Goal: Transaction & Acquisition: Purchase product/service

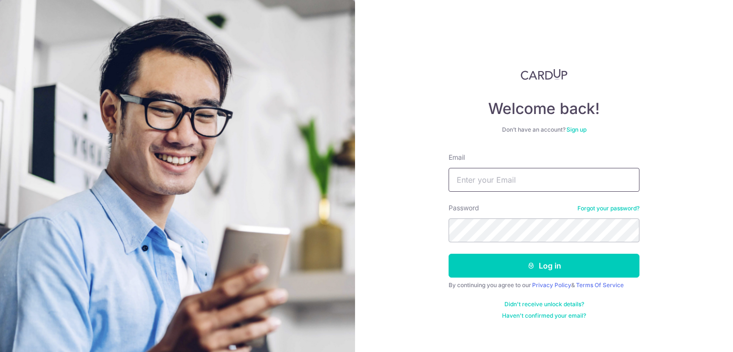
click at [511, 177] on input "Email" at bounding box center [544, 180] width 191 height 24
type input "[EMAIL_ADDRESS][DOMAIN_NAME]"
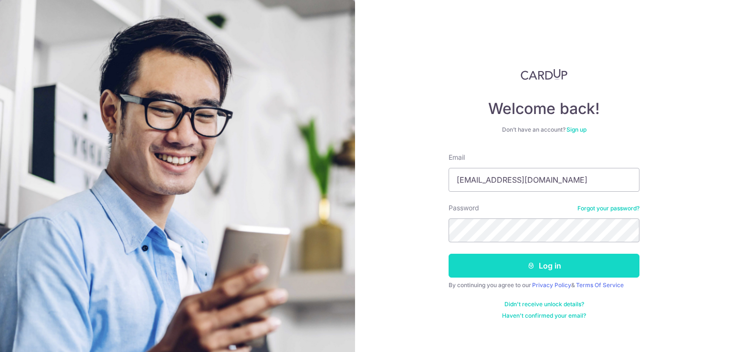
click at [516, 263] on button "Log in" at bounding box center [544, 266] width 191 height 24
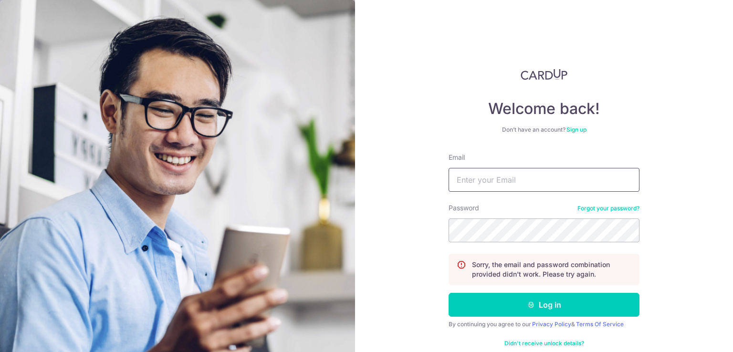
click at [515, 184] on input "Email" at bounding box center [544, 180] width 191 height 24
type input "[EMAIL_ADDRESS][DOMAIN_NAME]"
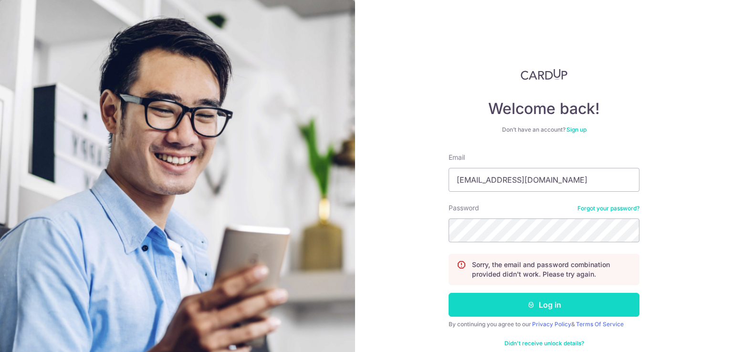
click at [550, 307] on button "Log in" at bounding box center [544, 305] width 191 height 24
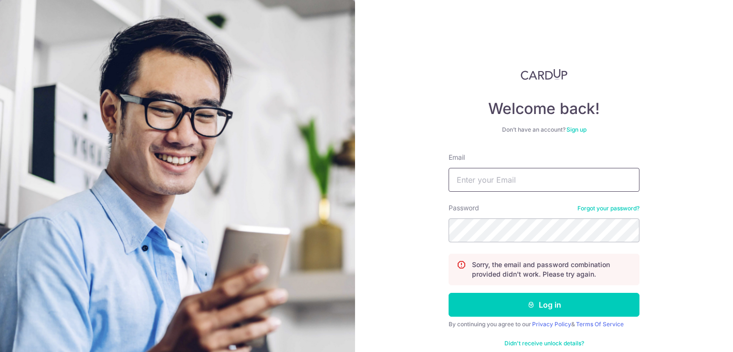
click at [485, 182] on input "Email" at bounding box center [544, 180] width 191 height 24
type input "[EMAIL_ADDRESS][DOMAIN_NAME]"
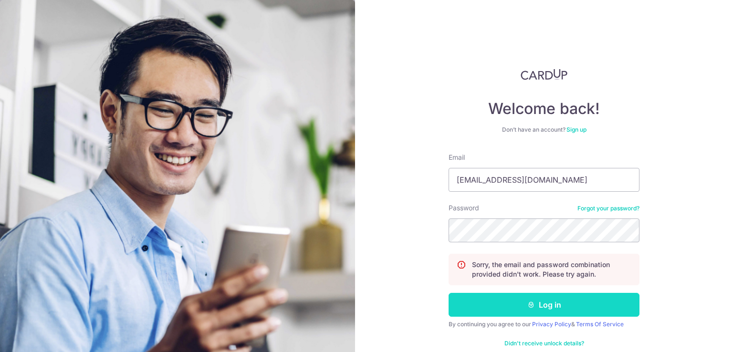
click at [507, 299] on button "Log in" at bounding box center [544, 305] width 191 height 24
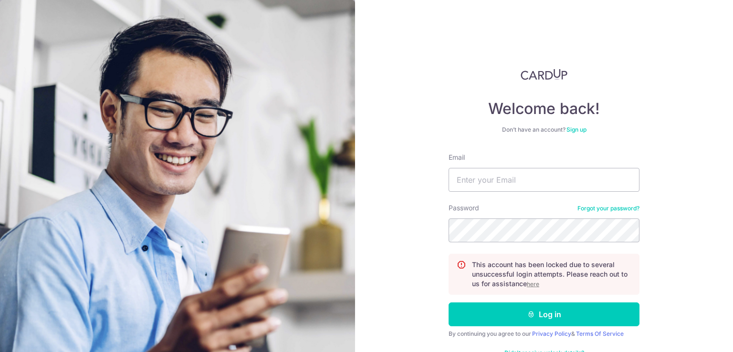
click at [531, 285] on u "here" at bounding box center [533, 284] width 12 height 7
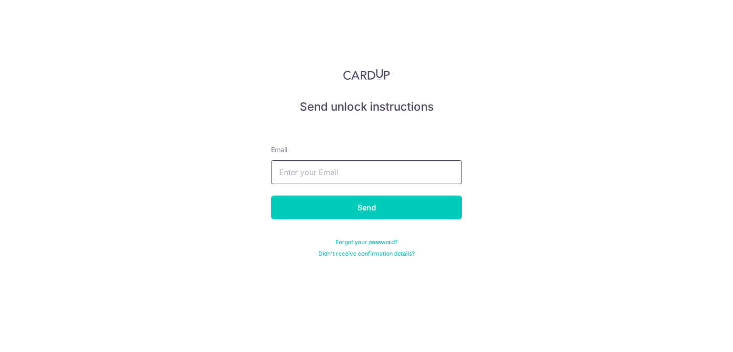
click at [343, 173] on input "text" at bounding box center [366, 172] width 191 height 24
type input "[EMAIL_ADDRESS][DOMAIN_NAME]"
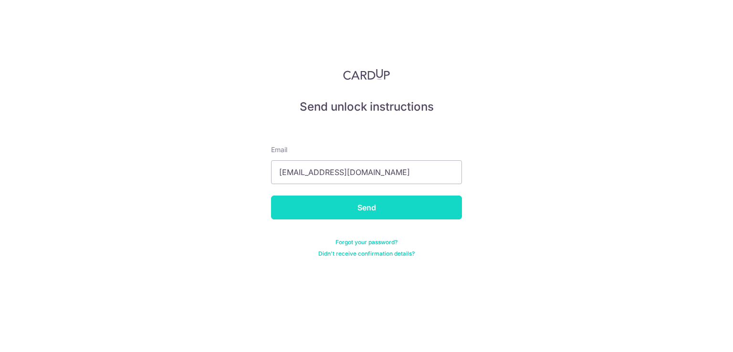
click at [333, 211] on input "Send" at bounding box center [366, 208] width 191 height 24
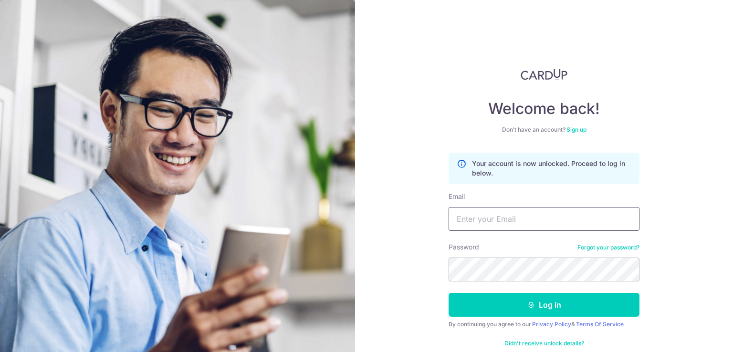
click at [508, 222] on input "Email" at bounding box center [544, 219] width 191 height 24
type input "artjhie@gmail.com"
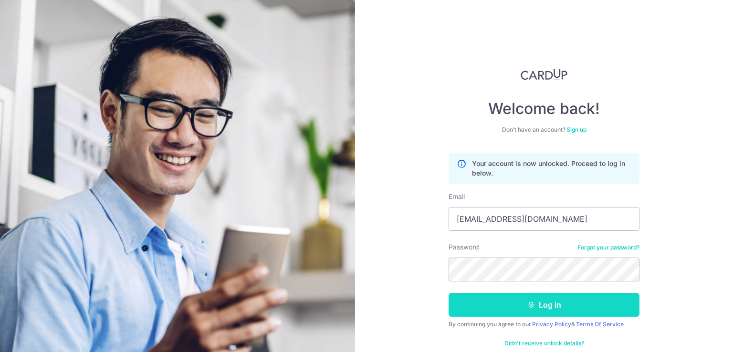
click at [500, 306] on button "Log in" at bounding box center [544, 305] width 191 height 24
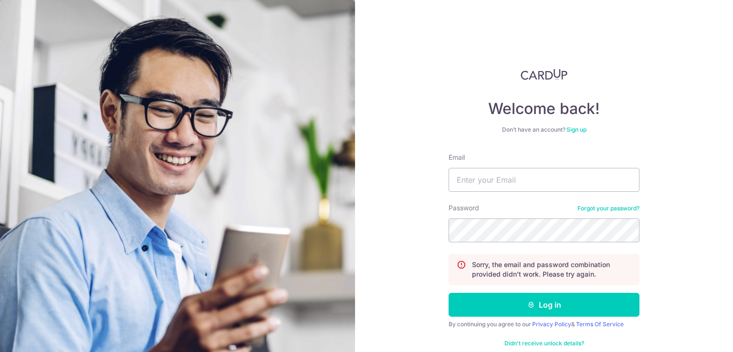
click at [598, 210] on link "Forgot your password?" at bounding box center [609, 209] width 62 height 8
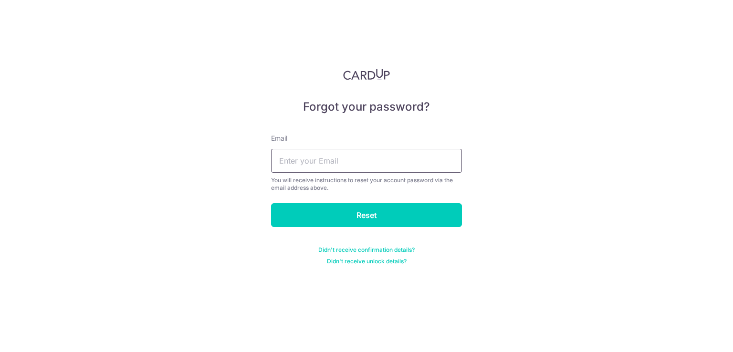
click at [360, 159] on input "text" at bounding box center [366, 161] width 191 height 24
type input "artjhie@gmail.com"
click at [307, 211] on input "Reset" at bounding box center [366, 215] width 191 height 24
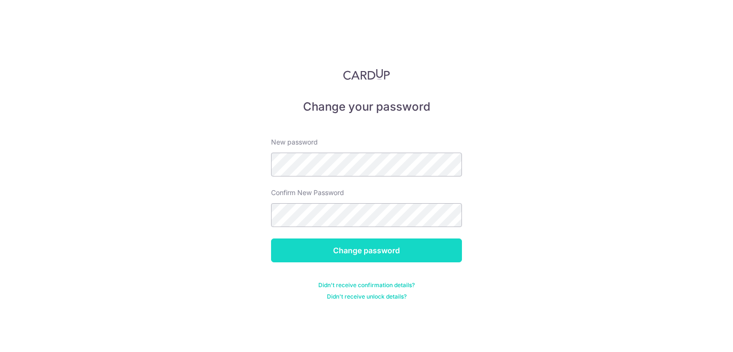
click at [316, 244] on input "Change password" at bounding box center [366, 251] width 191 height 24
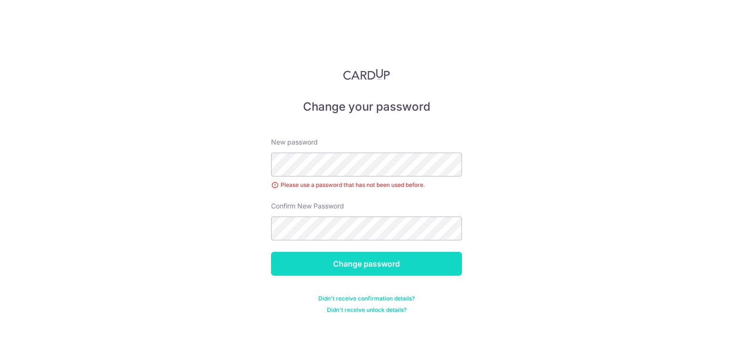
click at [332, 265] on input "Change password" at bounding box center [366, 264] width 191 height 24
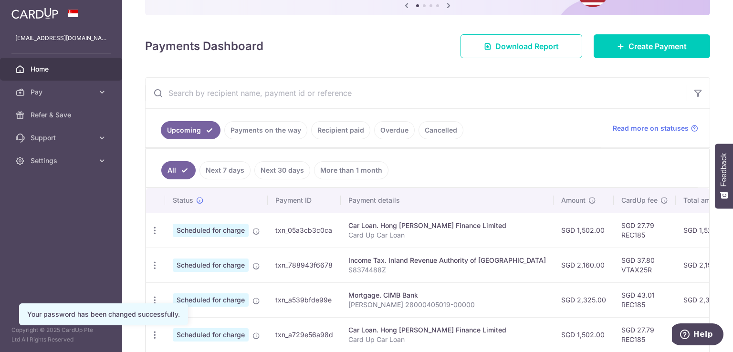
scroll to position [143, 0]
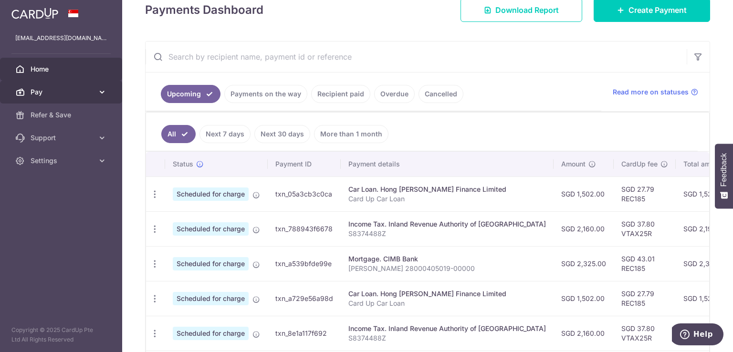
click at [97, 94] on icon at bounding box center [102, 92] width 10 height 10
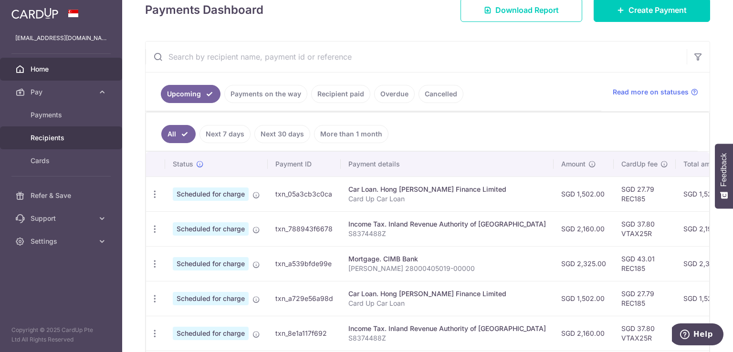
click at [59, 137] on span "Recipients" at bounding box center [62, 138] width 63 height 10
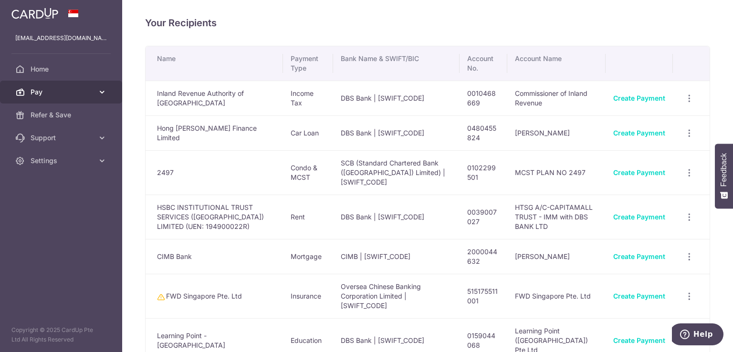
click at [97, 92] on icon at bounding box center [102, 92] width 10 height 10
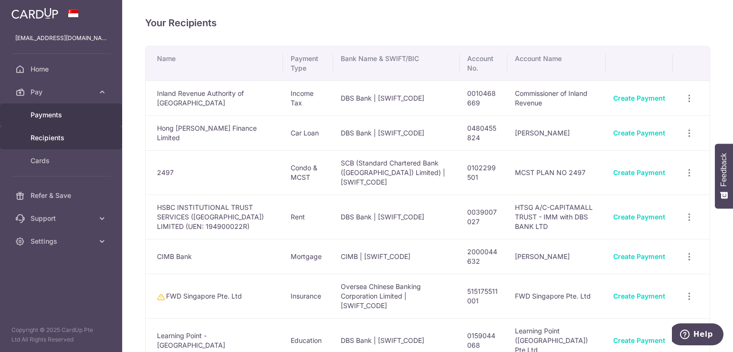
click at [79, 116] on span "Payments" at bounding box center [62, 115] width 63 height 10
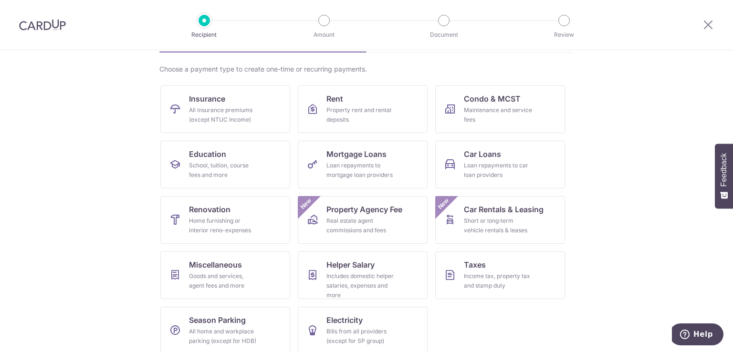
scroll to position [74, 0]
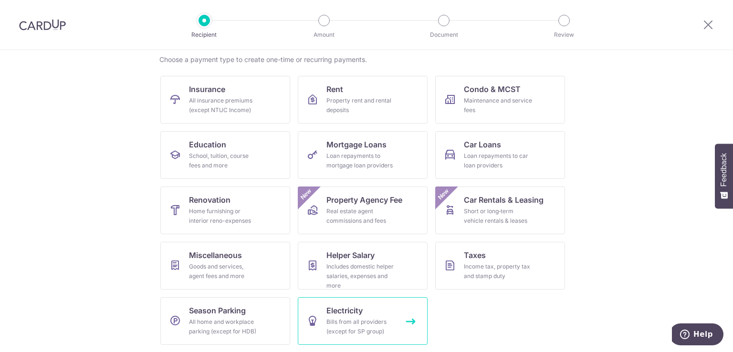
click at [336, 318] on div "Bills from all providers (except for SP group)" at bounding box center [361, 327] width 69 height 19
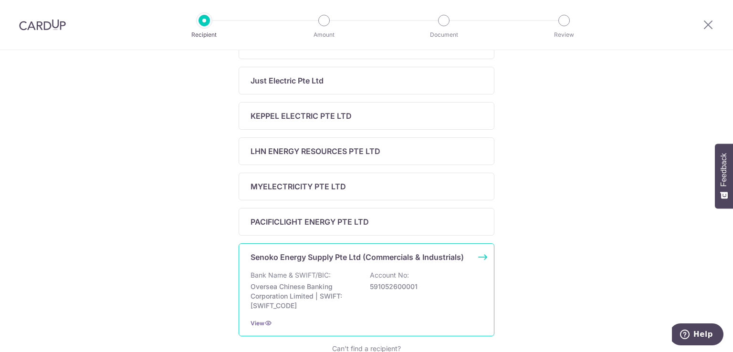
scroll to position [334, 0]
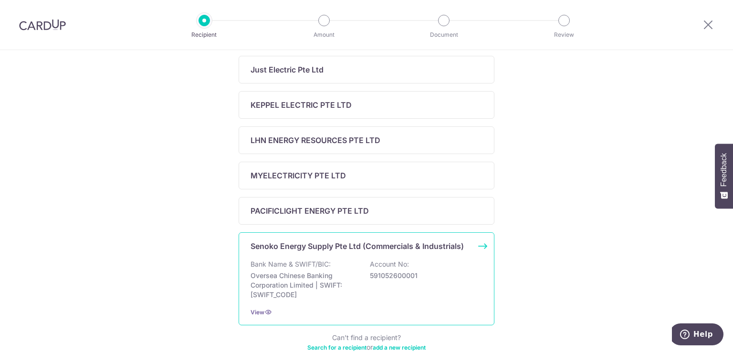
click at [365, 266] on div "Bank Name & SWIFT/BIC: Oversea Chinese Banking Corporation Limited | SWIFT: [SW…" at bounding box center [367, 280] width 232 height 40
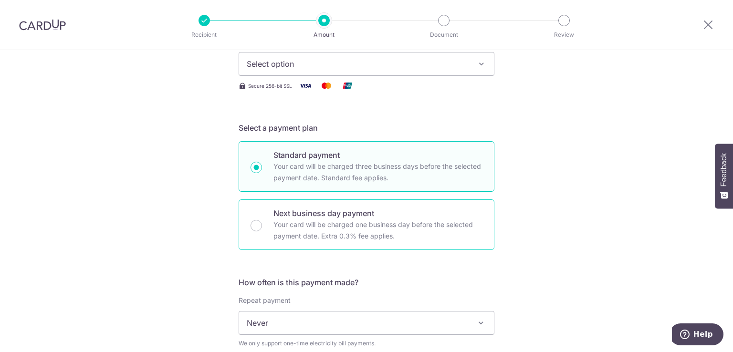
scroll to position [143, 0]
click at [285, 219] on p "Your card will be charged one business day before the selected payment date. Ex…" at bounding box center [378, 230] width 209 height 23
click at [262, 220] on input "Next business day payment Your card will be charged one business day before the…" at bounding box center [256, 225] width 11 height 11
radio input "false"
radio input "true"
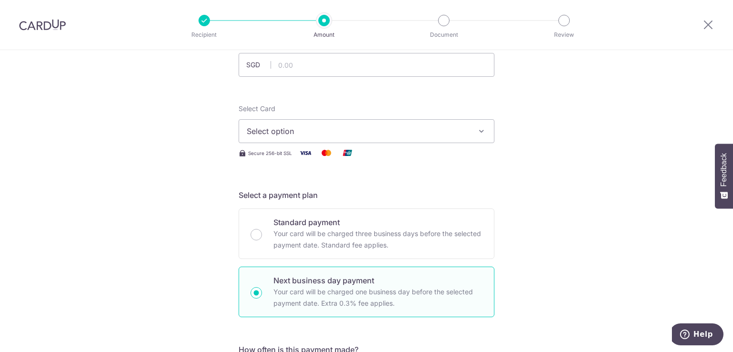
scroll to position [48, 0]
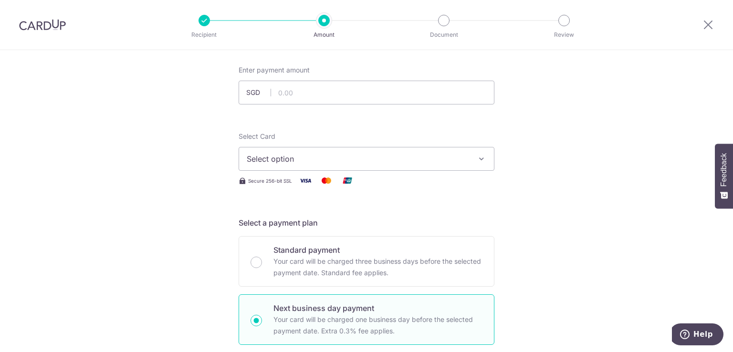
click at [283, 157] on span "Select option" at bounding box center [358, 158] width 223 height 11
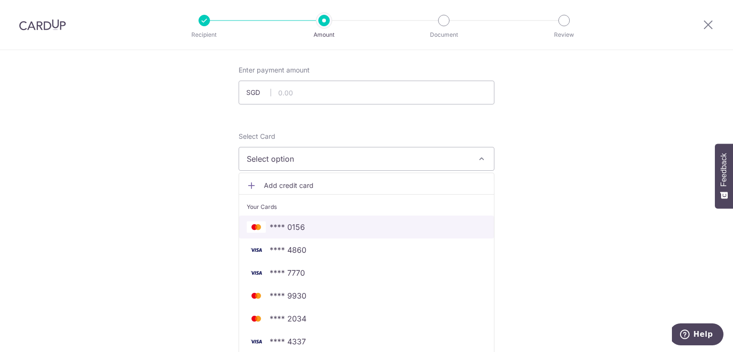
click at [265, 230] on span "**** 0156" at bounding box center [367, 227] width 240 height 11
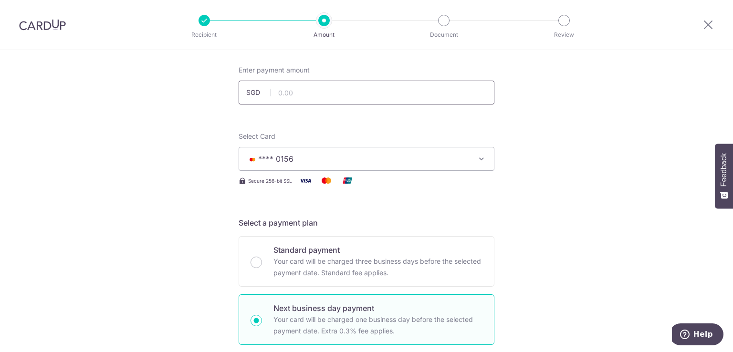
click at [287, 95] on input "text" at bounding box center [367, 93] width 256 height 24
type input "188.88"
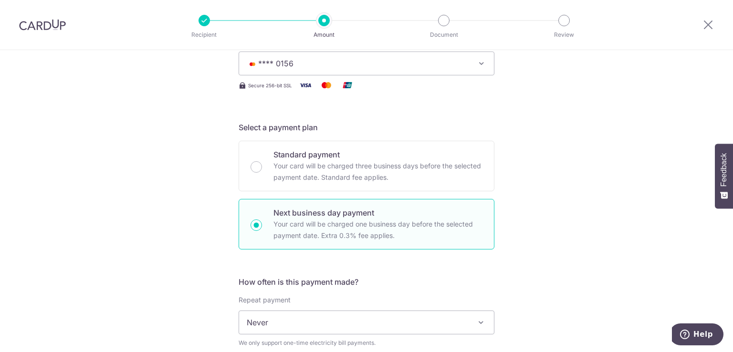
scroll to position [239, 0]
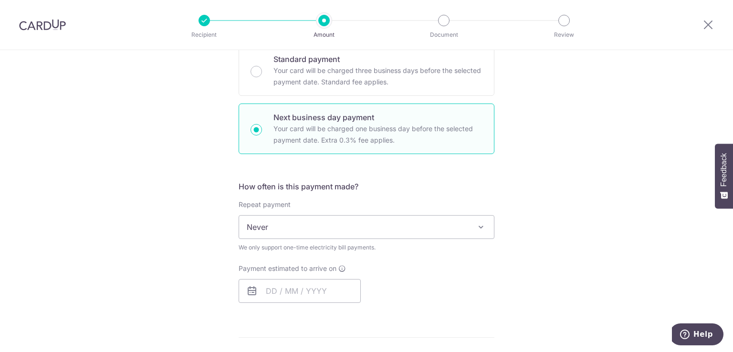
click at [269, 229] on span "Never" at bounding box center [366, 227] width 255 height 23
click at [205, 232] on div "Tell us more about your payment Enter payment amount SGD 188.88 188.88 Select C…" at bounding box center [366, 266] width 733 height 910
click at [274, 292] on input "text" at bounding box center [300, 291] width 122 height 24
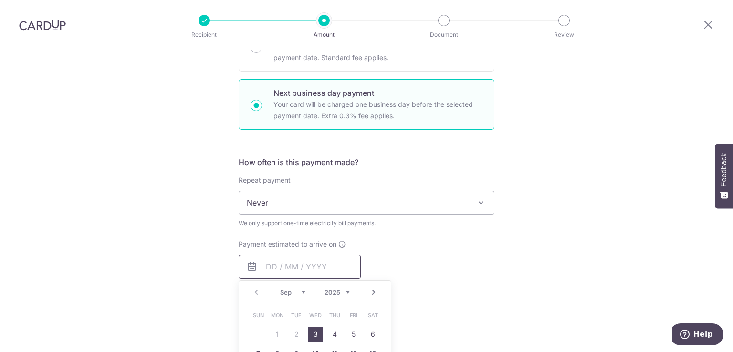
scroll to position [287, 0]
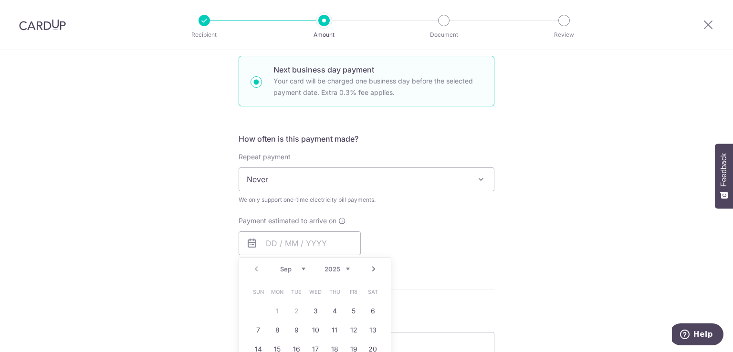
click at [208, 250] on div "Tell us more about your payment Enter payment amount SGD 188.88 188.88 Select C…" at bounding box center [366, 219] width 733 height 910
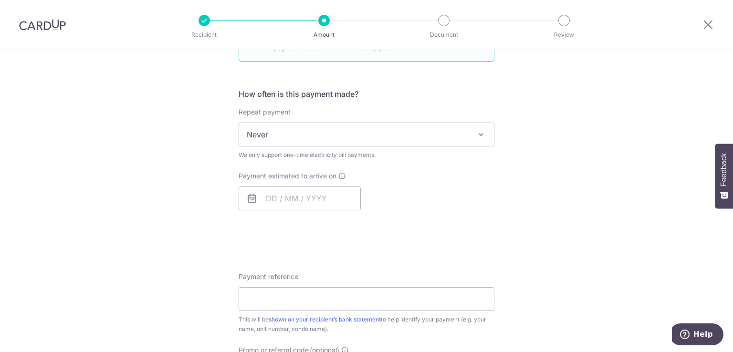
scroll to position [382, 0]
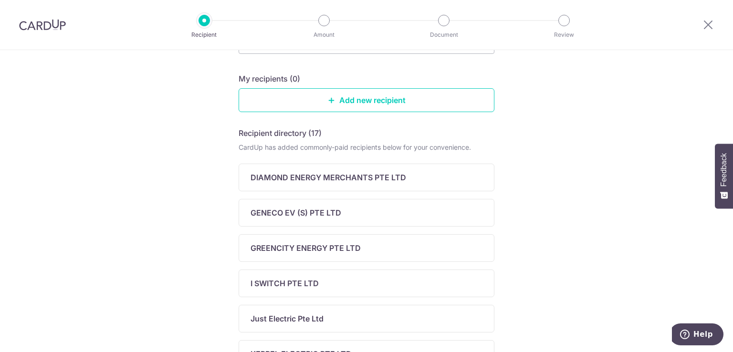
scroll to position [96, 0]
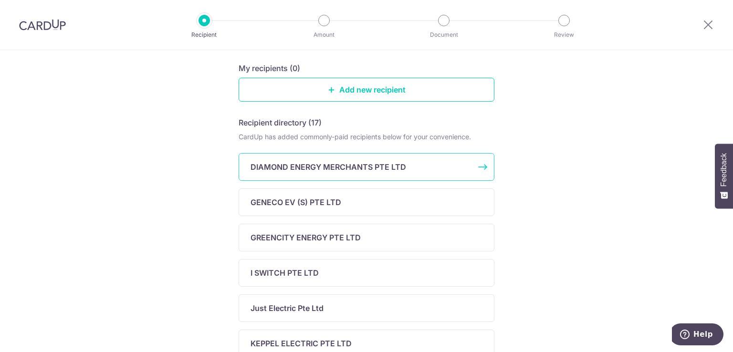
click at [303, 167] on p "DIAMOND ENERGY MERCHANTS PTE LTD" at bounding box center [329, 166] width 156 height 11
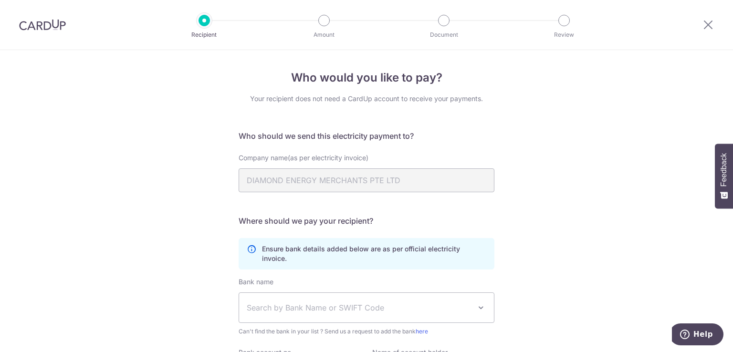
scroll to position [101, 0]
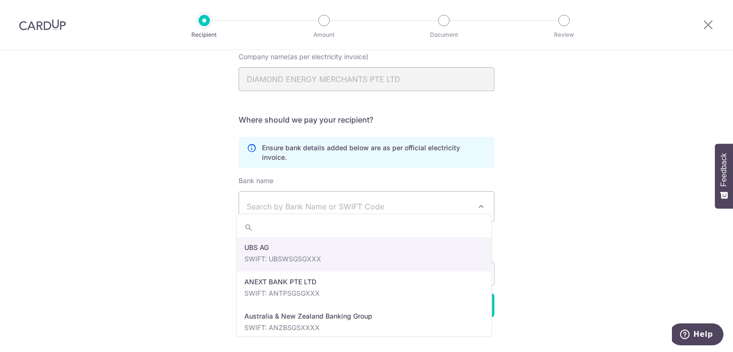
click at [275, 201] on span "Search by Bank Name or SWIFT Code" at bounding box center [359, 206] width 224 height 11
click at [212, 198] on div "Who would you like to pay? Your recipient does not need a CardUp account to rec…" at bounding box center [366, 156] width 733 height 414
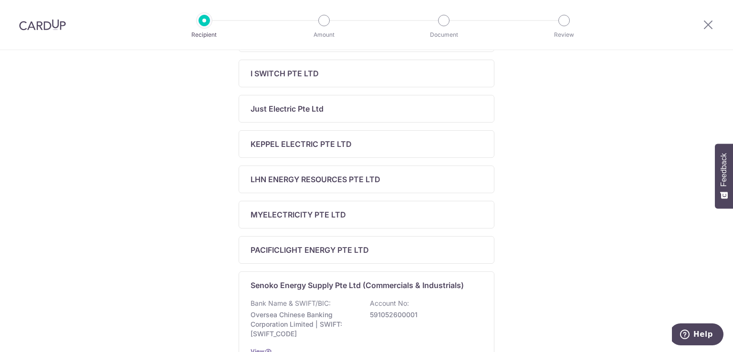
scroll to position [382, 0]
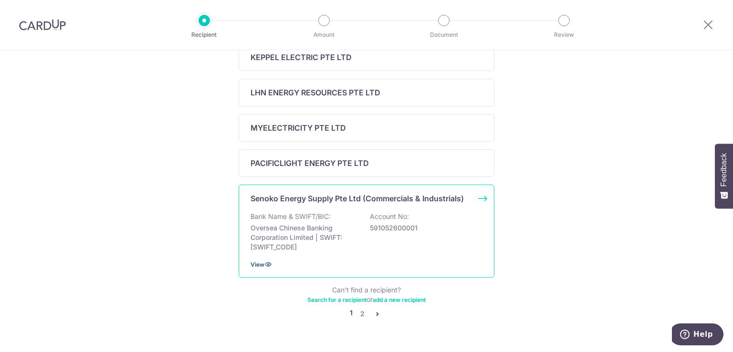
click at [266, 264] on icon at bounding box center [269, 265] width 8 height 8
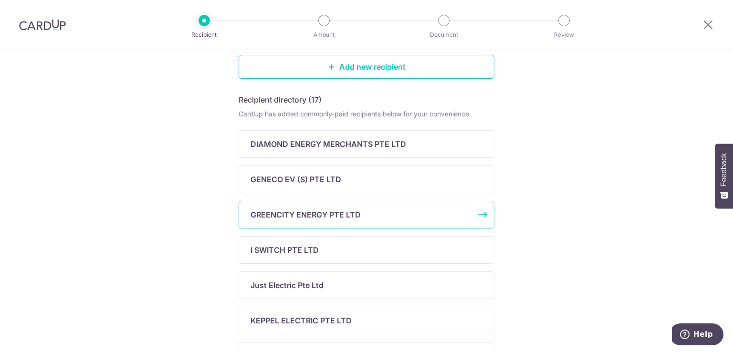
scroll to position [143, 0]
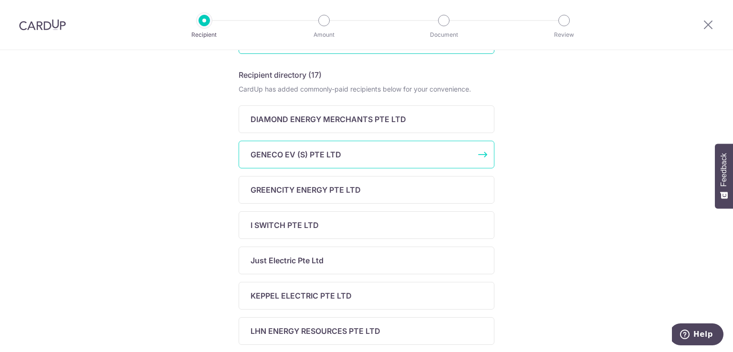
click at [270, 158] on p "GENECO EV (S) PTE LTD" at bounding box center [296, 154] width 91 height 11
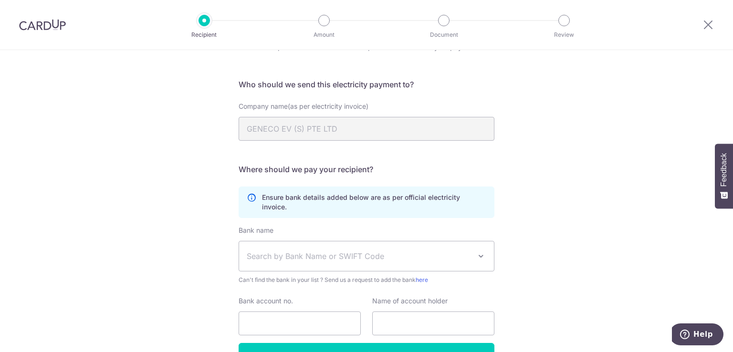
scroll to position [101, 0]
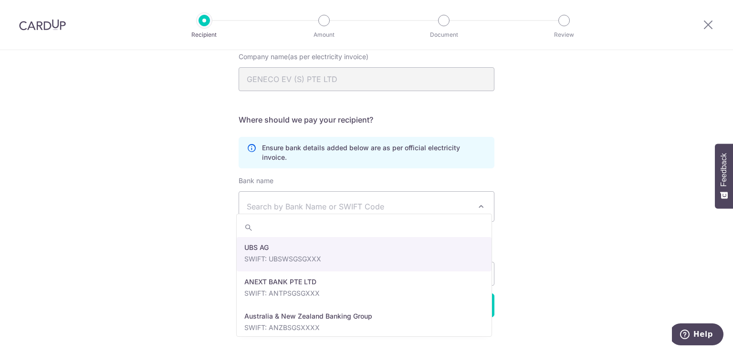
click at [302, 201] on span "Search by Bank Name or SWIFT Code" at bounding box center [359, 206] width 224 height 11
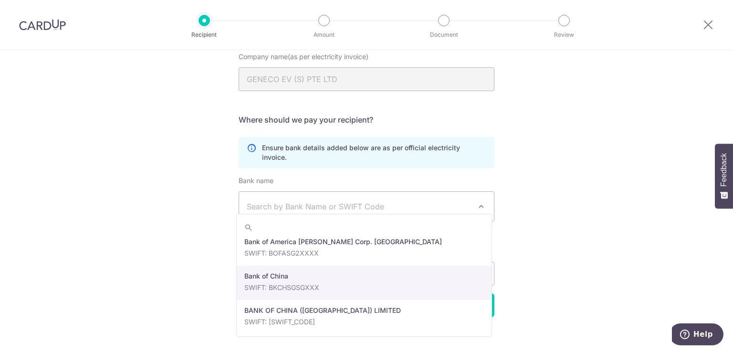
scroll to position [0, 0]
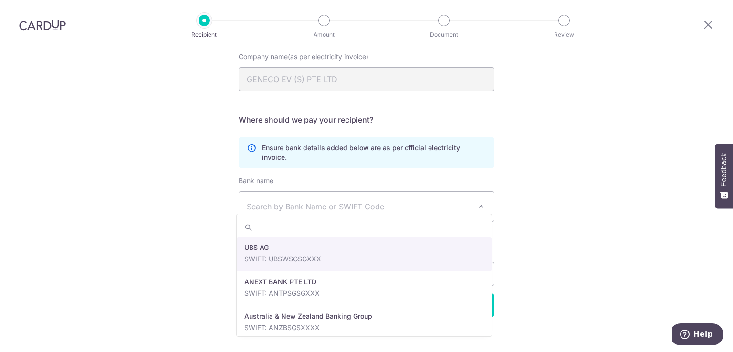
click at [228, 249] on div "Who would you like to pay? Your recipient does not need a CardUp account to rec…" at bounding box center [366, 156] width 733 height 414
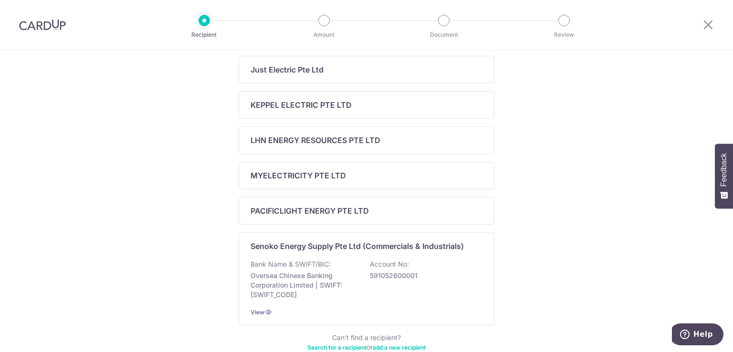
scroll to position [382, 0]
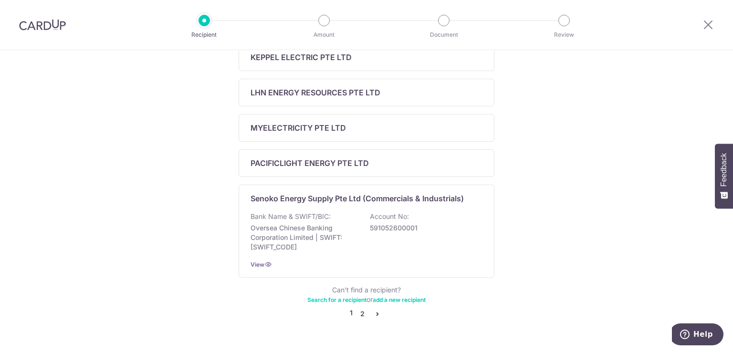
click at [359, 312] on link "2" at bounding box center [362, 313] width 11 height 11
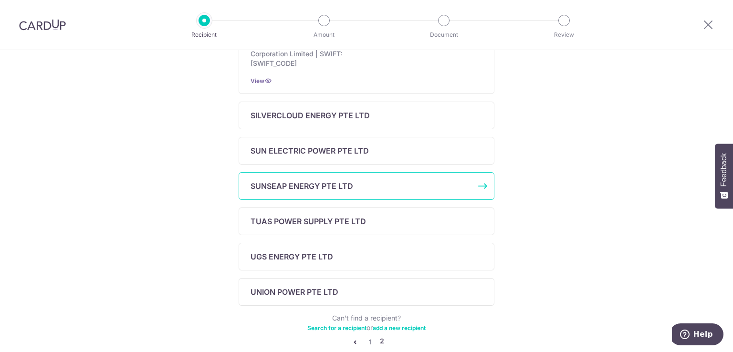
scroll to position [287, 0]
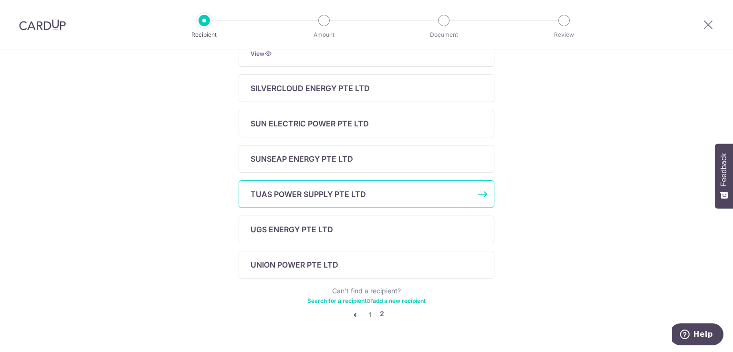
click at [277, 202] on div "TUAS POWER SUPPLY PTE LTD" at bounding box center [367, 195] width 256 height 28
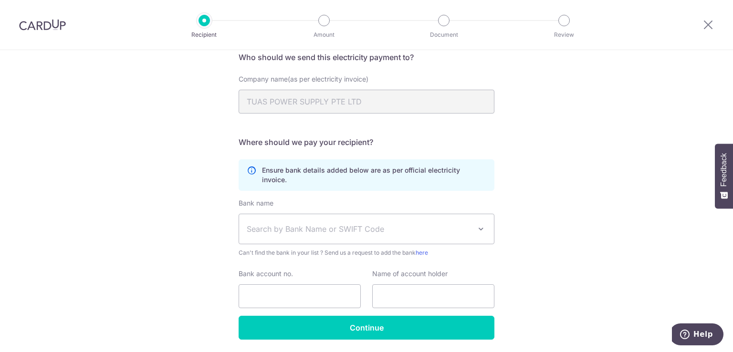
scroll to position [101, 0]
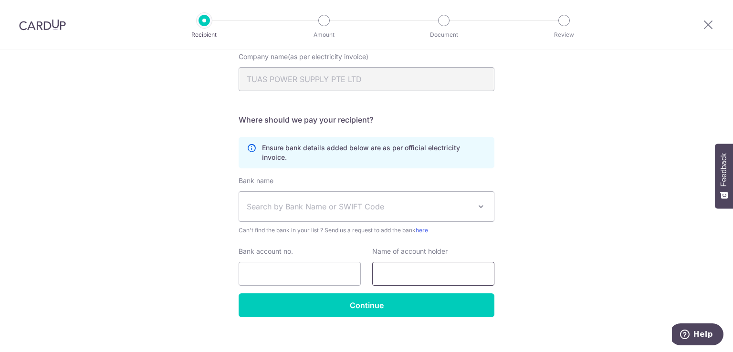
click at [397, 265] on input "text" at bounding box center [433, 274] width 122 height 24
click at [291, 247] on div "Bank account no." at bounding box center [300, 266] width 122 height 39
